Goal: Find specific page/section: Find specific page/section

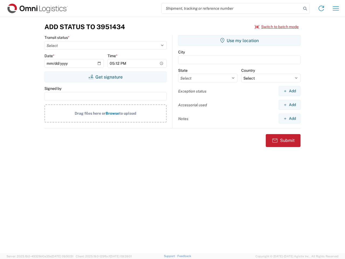
click at [232, 8] on input "search" at bounding box center [232, 8] width 140 height 10
click at [305, 9] on icon at bounding box center [305, 9] width 8 height 8
click at [321, 8] on icon at bounding box center [321, 8] width 9 height 9
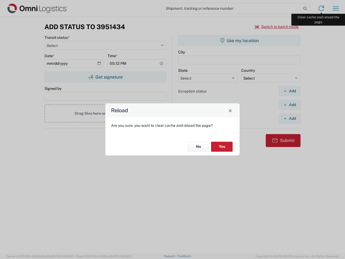
click at [336, 8] on div "Reload Are you sure, you want to clear cache and reload the page? No Yes" at bounding box center [172, 129] width 345 height 259
click at [277, 27] on div "Reload Are you sure, you want to clear cache and reload the page? No Yes" at bounding box center [172, 129] width 345 height 259
click at [105, 77] on div "Reload Are you sure, you want to clear cache and reload the page? No Yes" at bounding box center [172, 129] width 345 height 259
click at [239, 40] on div "Reload Are you sure, you want to clear cache and reload the page? No Yes" at bounding box center [172, 129] width 345 height 259
click at [290, 91] on div "Reload Are you sure, you want to clear cache and reload the page? No Yes" at bounding box center [172, 129] width 345 height 259
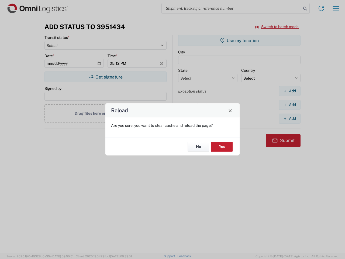
click at [290, 105] on div "Reload Are you sure, you want to clear cache and reload the page? No Yes" at bounding box center [172, 129] width 345 height 259
click at [290, 118] on div "Reload Are you sure, you want to clear cache and reload the page? No Yes" at bounding box center [172, 129] width 345 height 259
